Goal: Task Accomplishment & Management: Complete application form

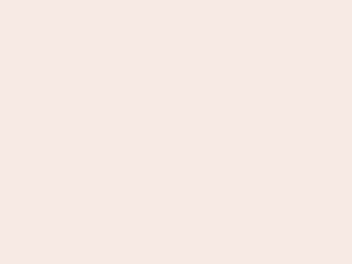
click at [176, 132] on nb-app "Almost there Thank you for registering for Newbook. Your account is under revie…" at bounding box center [176, 132] width 352 height 264
click at [176, 0] on nb-app "Almost there Thank you for registering for Newbook. Your account is under revie…" at bounding box center [176, 132] width 352 height 264
click at [188, 0] on nb-app "Almost there Thank you for registering for Newbook. Your account is under revie…" at bounding box center [176, 132] width 352 height 264
click at [176, 132] on nb-app "Almost there Thank you for registering for Newbook. Your account is under revie…" at bounding box center [176, 132] width 352 height 264
click at [176, 0] on nb-app "Almost there Thank you for registering for Newbook. Your account is under revie…" at bounding box center [176, 132] width 352 height 264
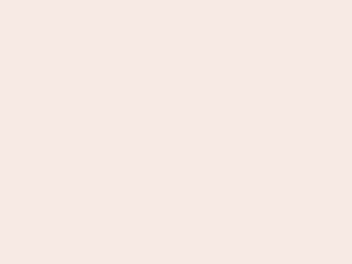
click at [123, 0] on nb-app "Almost there Thank you for registering for Newbook. Your account is under revie…" at bounding box center [176, 132] width 352 height 264
click at [176, 132] on nb-app "Almost there Thank you for registering for Newbook. Your account is under revie…" at bounding box center [176, 132] width 352 height 264
click at [176, 0] on nb-app "Almost there Thank you for registering for Newbook. Your account is under revie…" at bounding box center [176, 132] width 352 height 264
click at [123, 0] on nb-app "Almost there Thank you for registering for Newbook. Your account is under revie…" at bounding box center [176, 132] width 352 height 264
click at [176, 132] on nb-app "Almost there Thank you for registering for Newbook. Your account is under revie…" at bounding box center [176, 132] width 352 height 264
